Goal: Task Accomplishment & Management: Complete application form

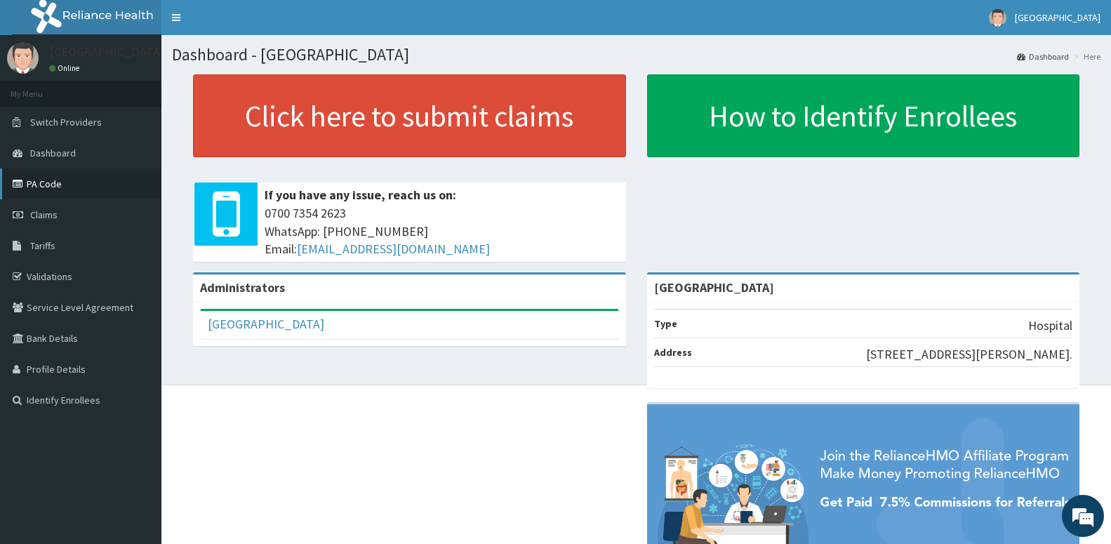
click at [44, 186] on link "PA Code" at bounding box center [80, 183] width 161 height 31
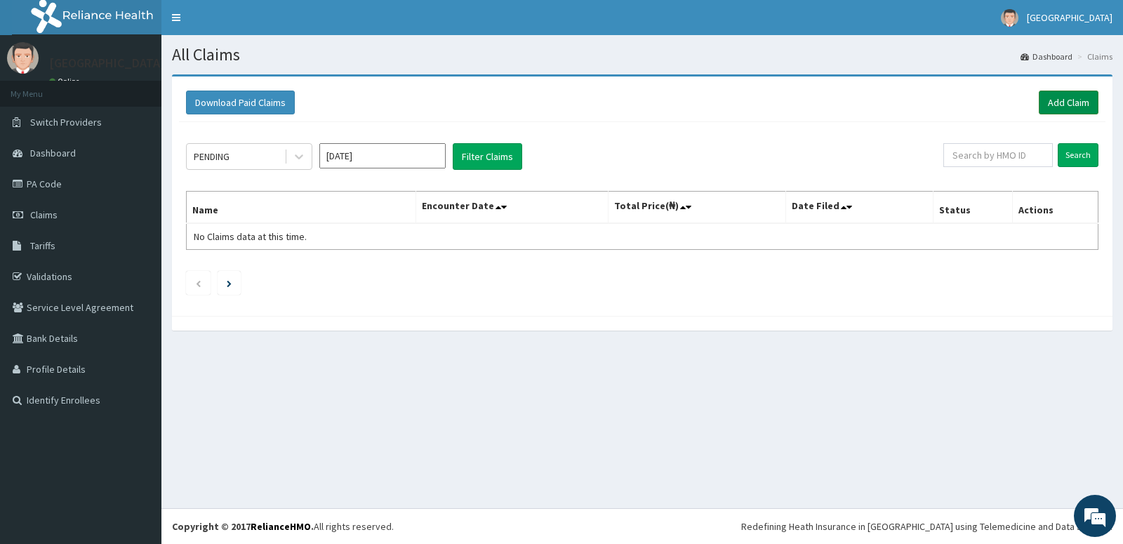
click at [1061, 91] on link "Add Claim" at bounding box center [1069, 103] width 60 height 24
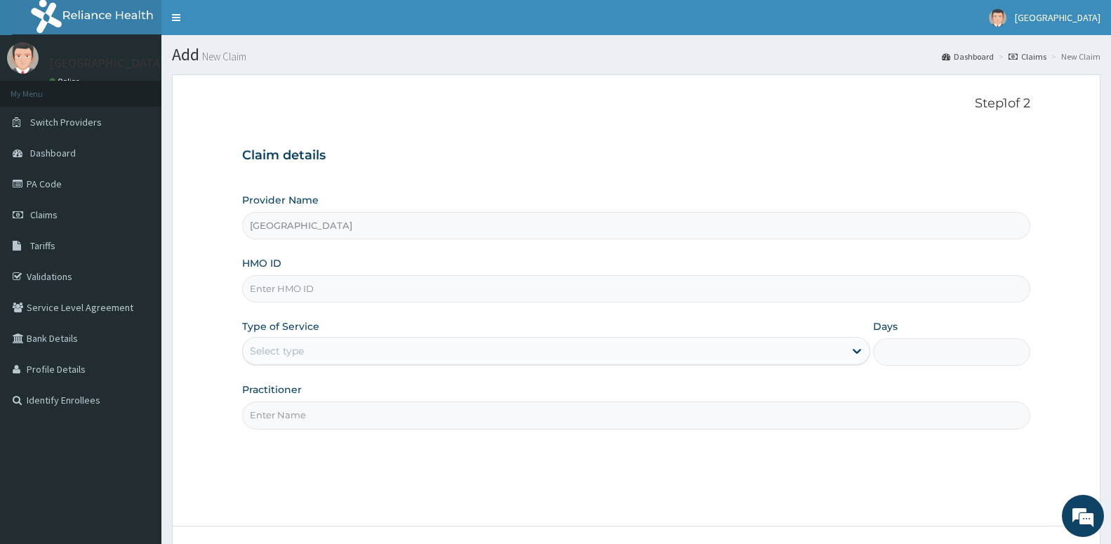
click at [310, 289] on input "HMO ID" at bounding box center [636, 288] width 788 height 27
paste input "VNS/10002/B"
type input "VNS/10002/B"
click at [343, 351] on div "Select type" at bounding box center [543, 351] width 601 height 22
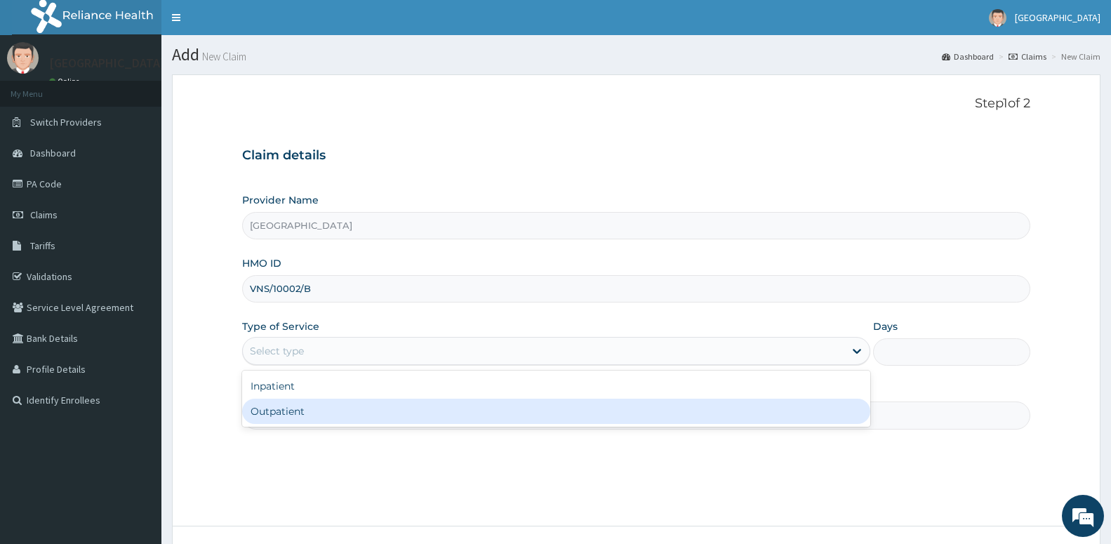
click at [274, 406] on div "Outpatient" at bounding box center [556, 411] width 628 height 25
type input "1"
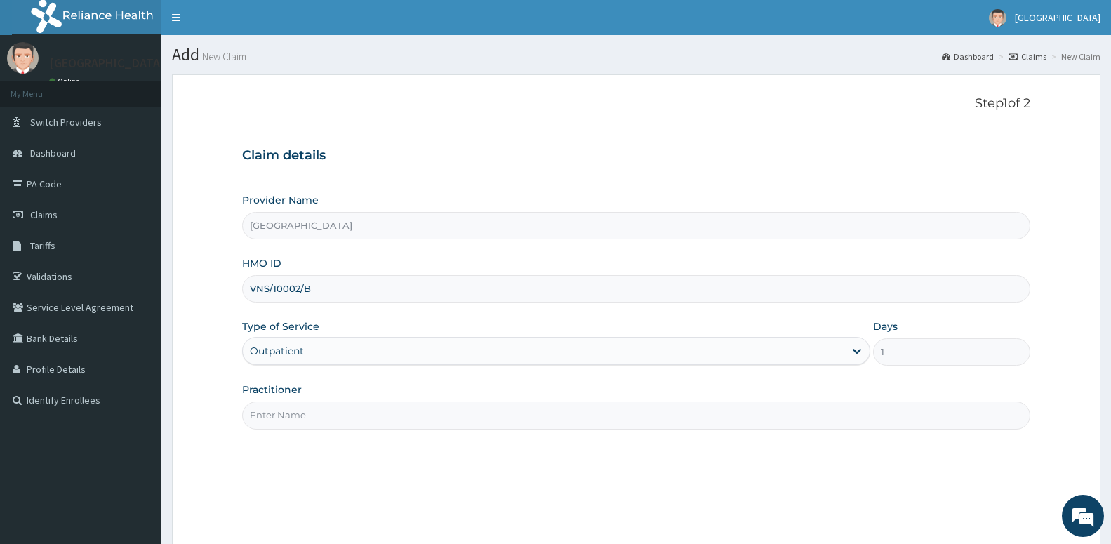
click at [291, 420] on input "Practitioner" at bounding box center [636, 414] width 788 height 27
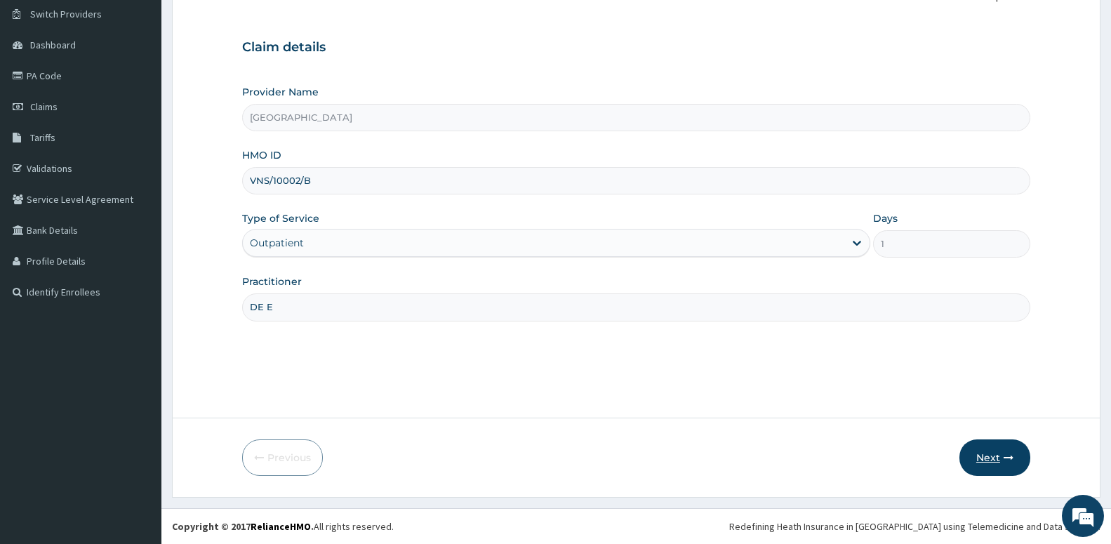
type input "DE E"
click at [1000, 458] on button "Next" at bounding box center [994, 457] width 71 height 36
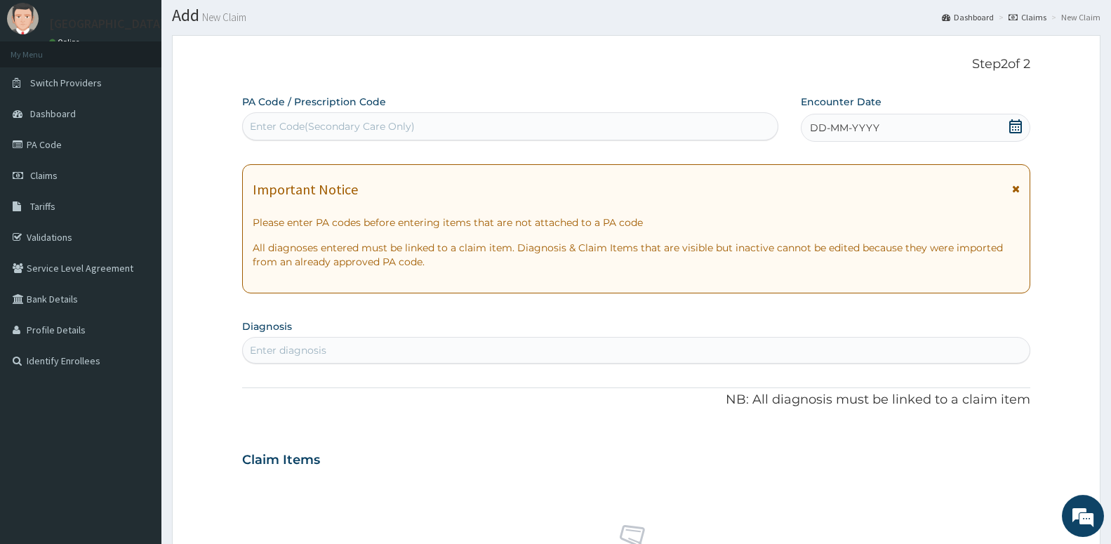
scroll to position [36, 0]
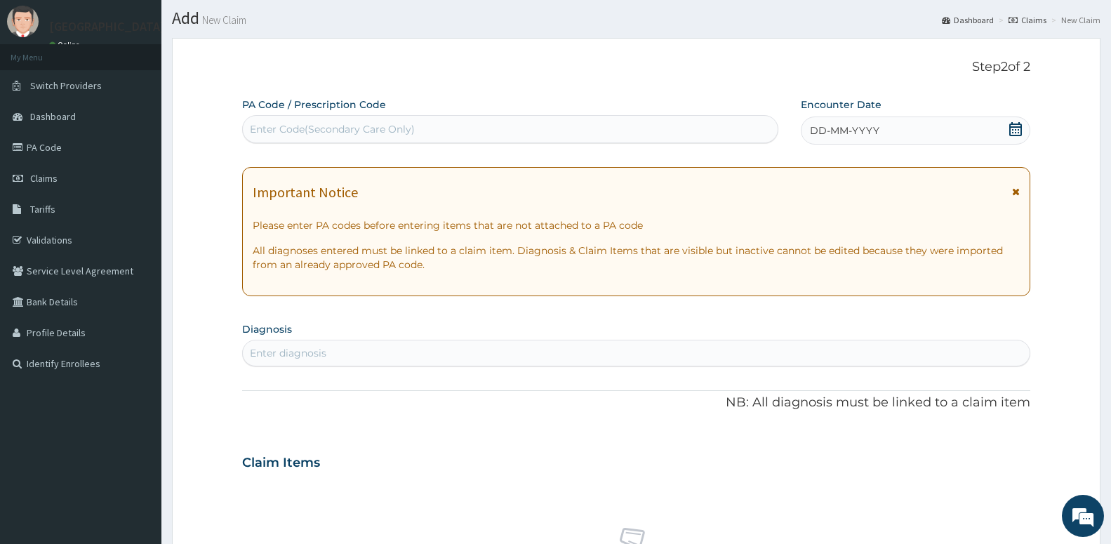
click at [437, 357] on div "Enter diagnosis" at bounding box center [636, 353] width 787 height 22
type input "THYR"
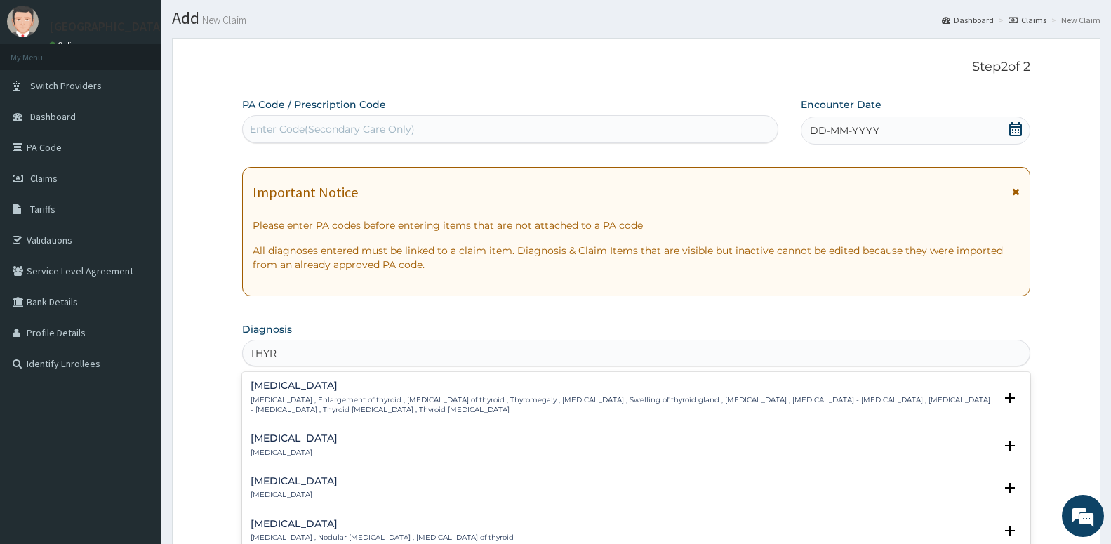
click at [345, 439] on div "[MEDICAL_DATA] [MEDICAL_DATA]" at bounding box center [636, 445] width 771 height 25
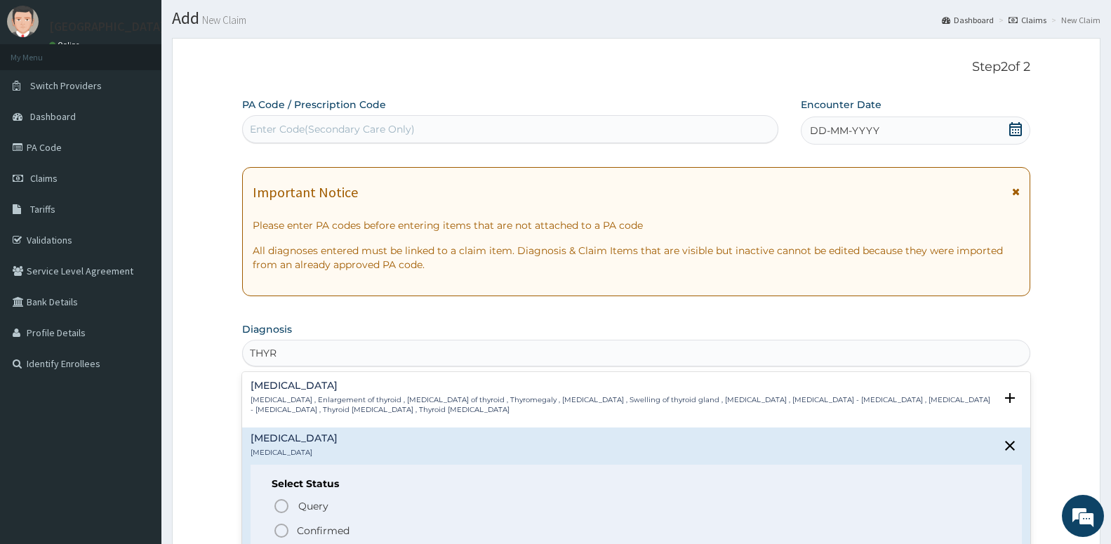
click at [284, 524] on icon "status option filled" at bounding box center [281, 530] width 17 height 17
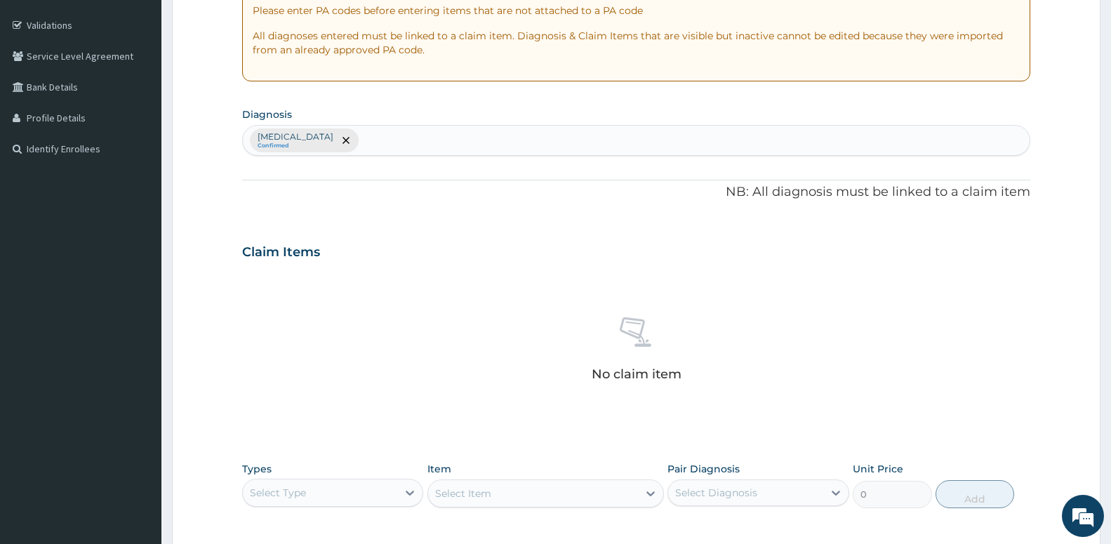
scroll to position [394, 0]
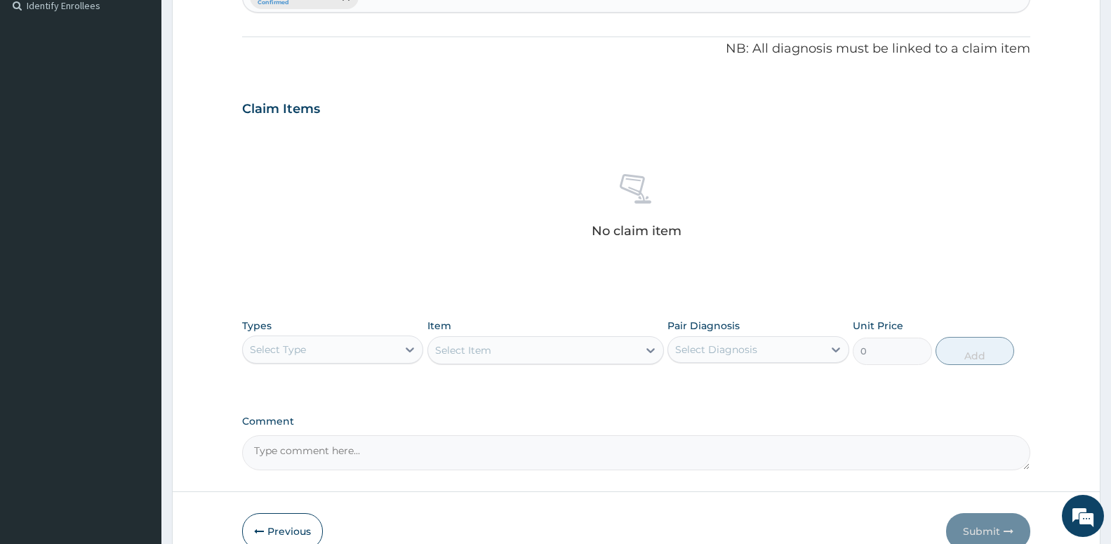
click at [318, 350] on div "Select Type" at bounding box center [320, 349] width 154 height 22
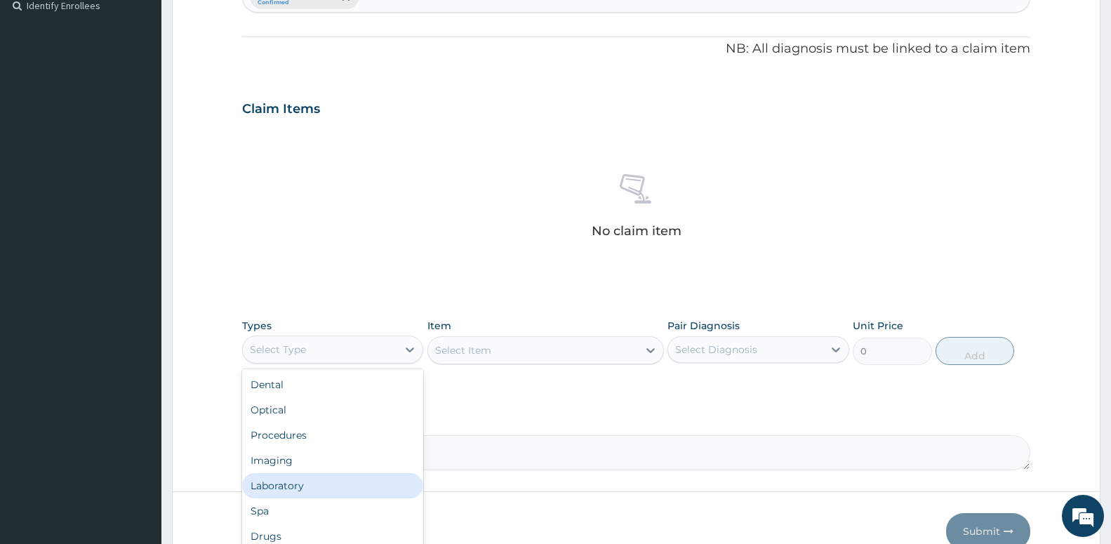
drag, startPoint x: 294, startPoint y: 493, endPoint x: 310, endPoint y: 474, distance: 25.4
click at [295, 493] on div "Laboratory" at bounding box center [332, 485] width 181 height 25
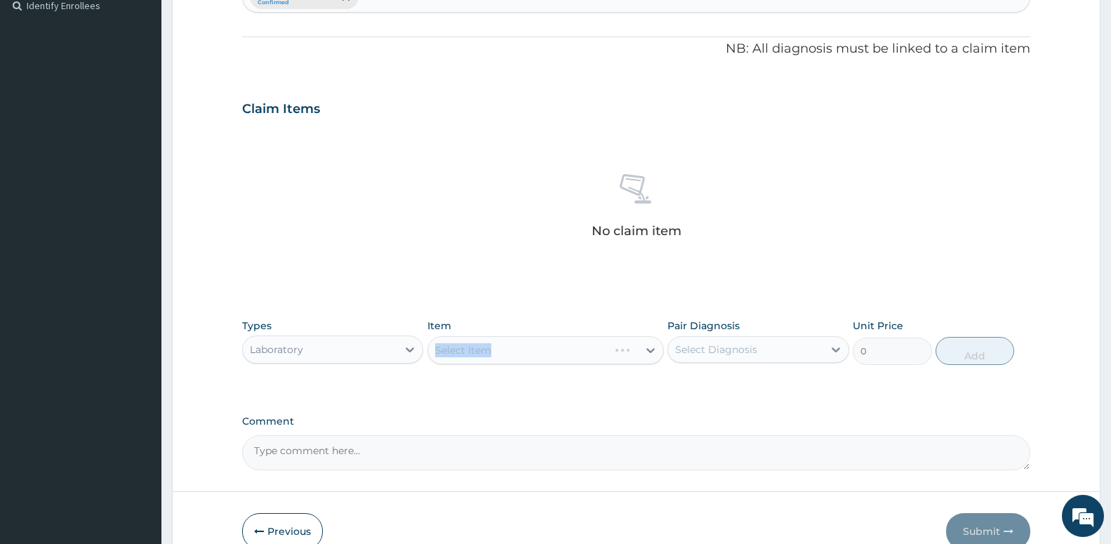
drag, startPoint x: 502, startPoint y: 348, endPoint x: 489, endPoint y: 381, distance: 35.3
click at [503, 348] on div "Select Item" at bounding box center [545, 350] width 237 height 28
click at [574, 357] on div "Select Item" at bounding box center [545, 350] width 237 height 28
click at [622, 352] on div "Select Item" at bounding box center [545, 350] width 237 height 28
click at [513, 345] on div "Select Item" at bounding box center [545, 350] width 237 height 28
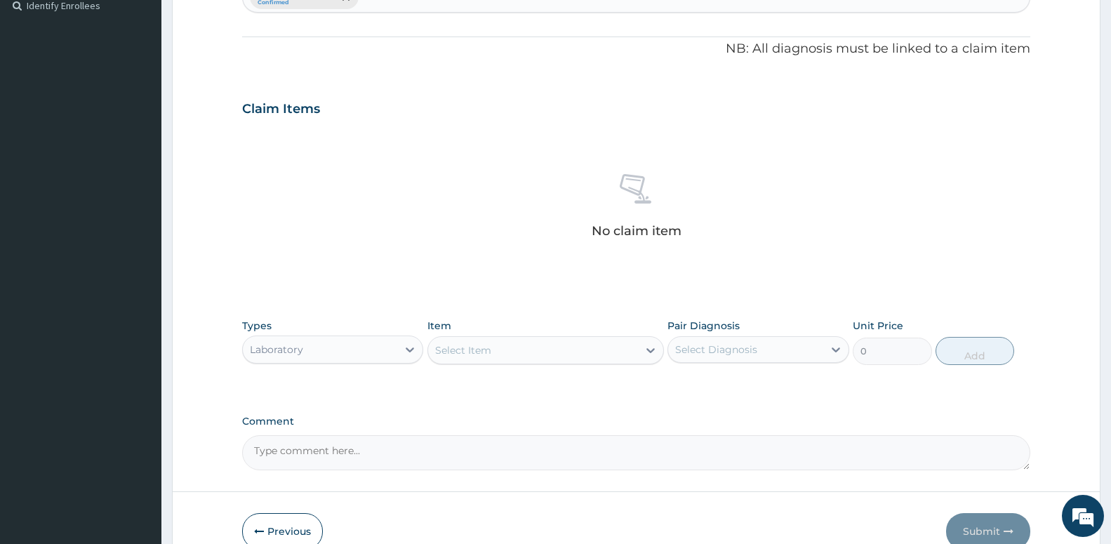
click at [568, 352] on div "Select Item" at bounding box center [533, 350] width 210 height 22
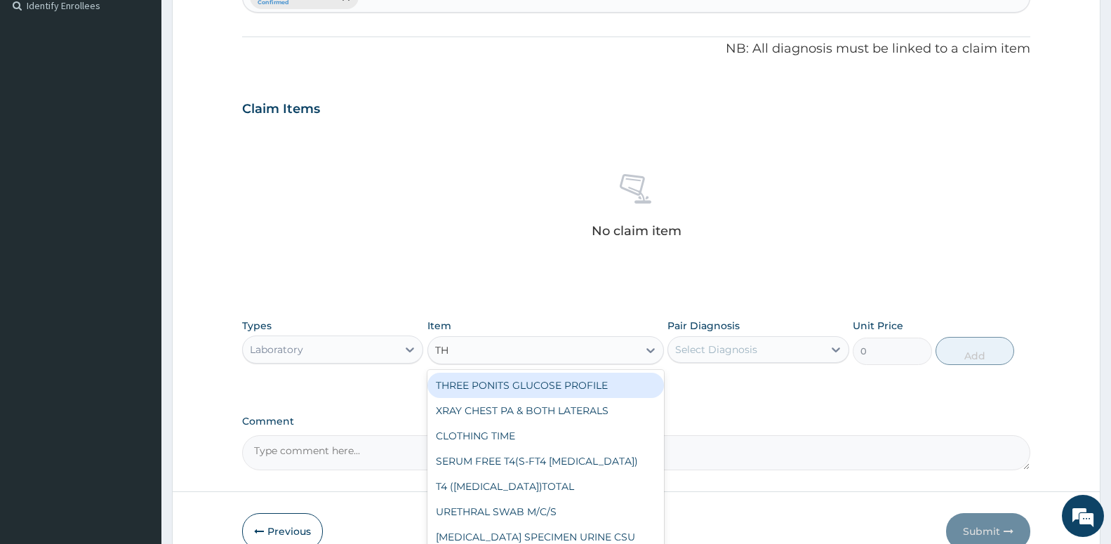
type input "THY"
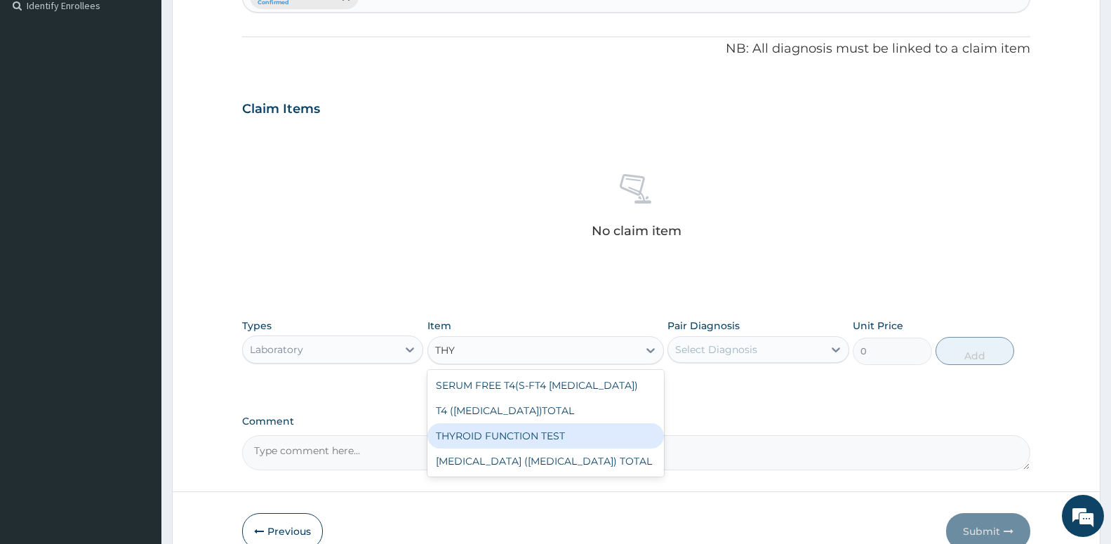
click at [517, 434] on div "THYROID FUNCTION TEST" at bounding box center [545, 435] width 237 height 25
type input "45000"
